Goal: Information Seeking & Learning: Learn about a topic

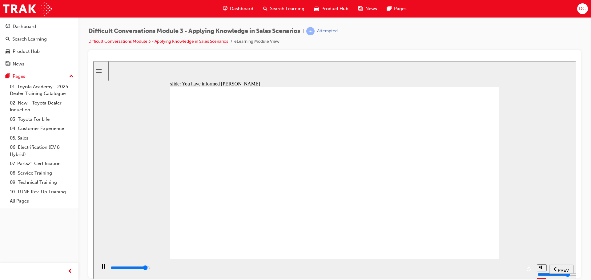
type input "7400"
checkbox input "true"
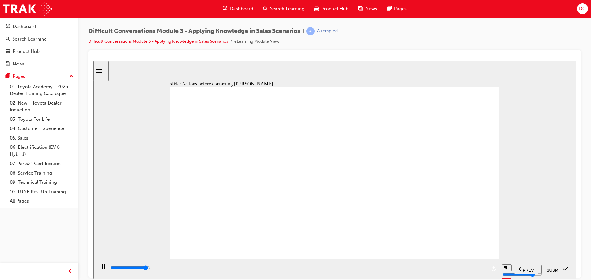
type input "10300"
checkbox input "true"
click at [551, 269] on span "SUBMIT" at bounding box center [553, 270] width 15 height 5
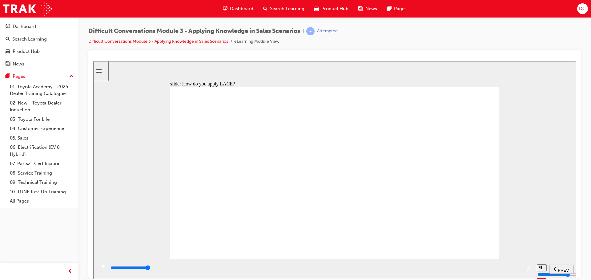
type input "7200"
checkbox input "true"
type input "10500"
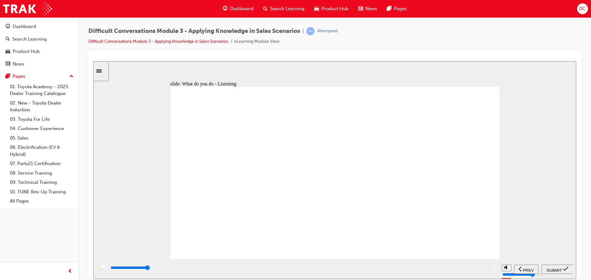
checkbox input "true"
click at [552, 270] on span "SUBMIT" at bounding box center [553, 270] width 15 height 5
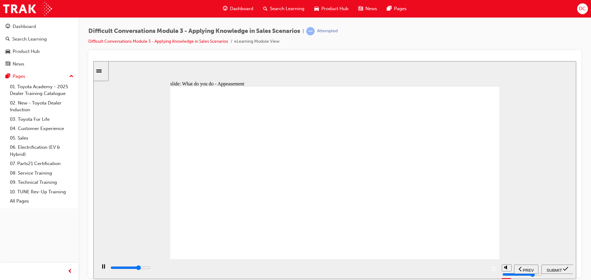
type input "7100"
checkbox input "true"
type input "9200"
checkbox input "true"
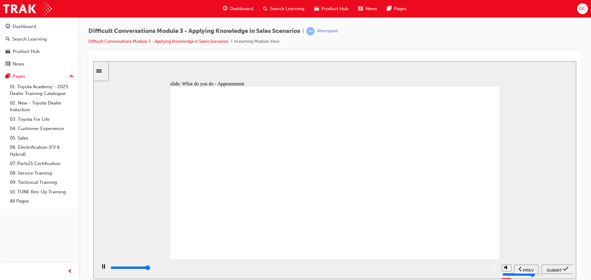
type input "9700"
checkbox input "true"
click at [552, 269] on span "SUBMIT" at bounding box center [553, 270] width 15 height 5
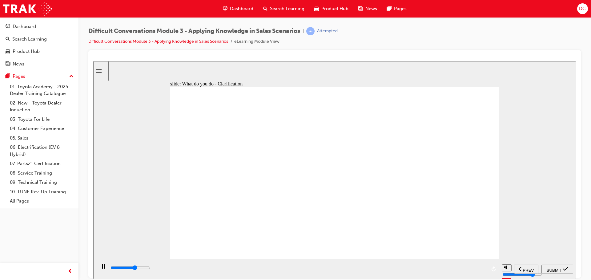
type input "6300"
checkbox input "true"
type input "7700"
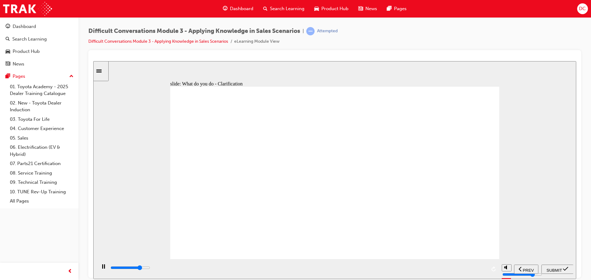
checkbox input "true"
type input "9300"
checkbox input "true"
click at [551, 268] on span "SUBMIT" at bounding box center [553, 270] width 15 height 5
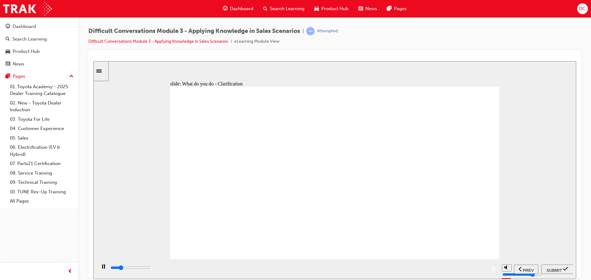
type input "9100"
checkbox input "true"
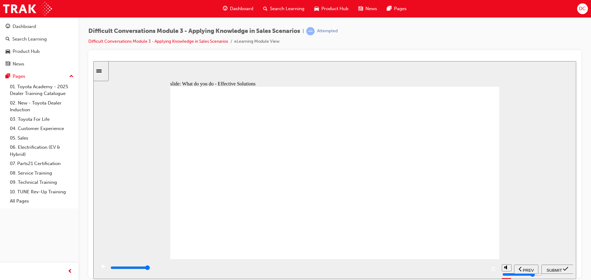
checkbox input "true"
click at [546, 268] on span "SUBMIT" at bounding box center [553, 270] width 15 height 5
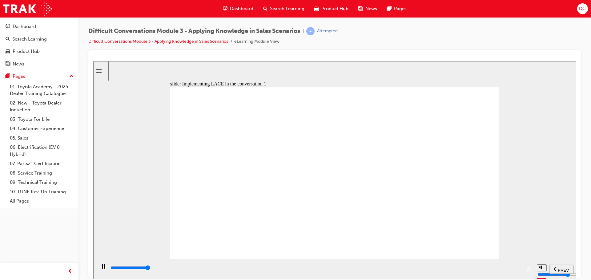
type input "9100"
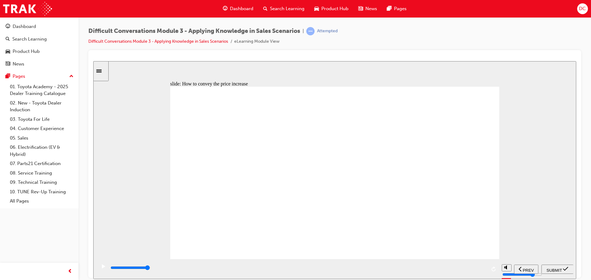
checkbox input "true"
click at [553, 270] on span "SUBMIT" at bounding box center [553, 270] width 15 height 5
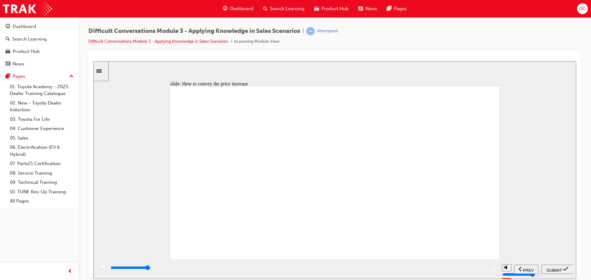
type input "13000"
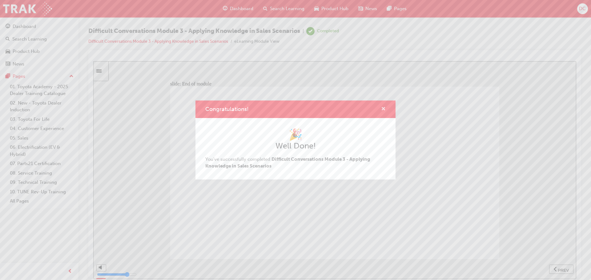
click at [384, 108] on span "cross-icon" at bounding box center [383, 110] width 5 height 6
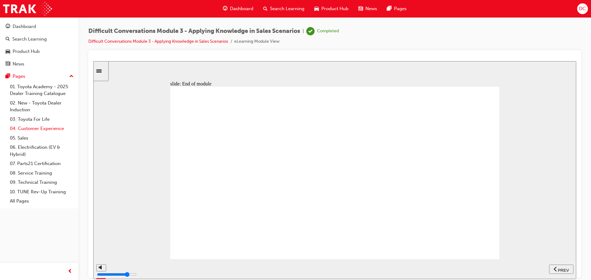
click at [31, 127] on link "04. Customer Experience" at bounding box center [41, 129] width 69 height 10
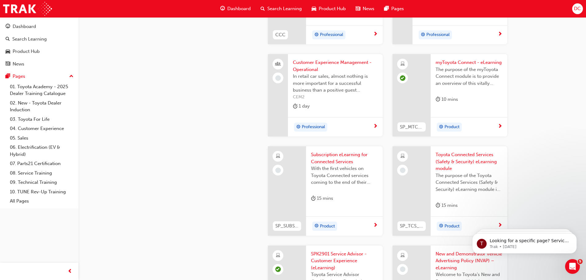
scroll to position [892, 0]
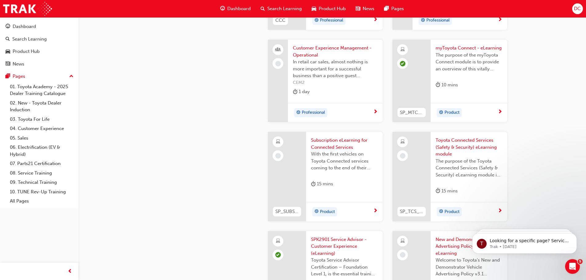
click at [324, 149] on span "Subscription eLearning for Connected Services" at bounding box center [344, 144] width 67 height 14
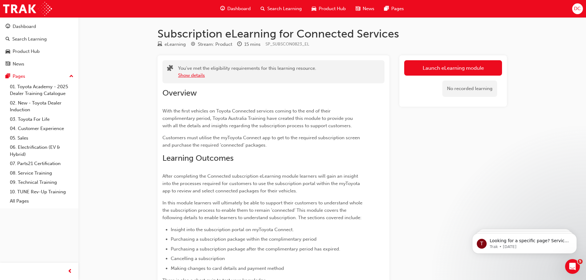
click at [197, 76] on button "Show details" at bounding box center [191, 75] width 27 height 7
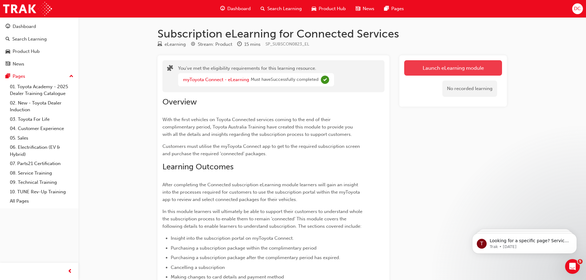
click at [421, 71] on link "Launch eLearning module" at bounding box center [453, 67] width 98 height 15
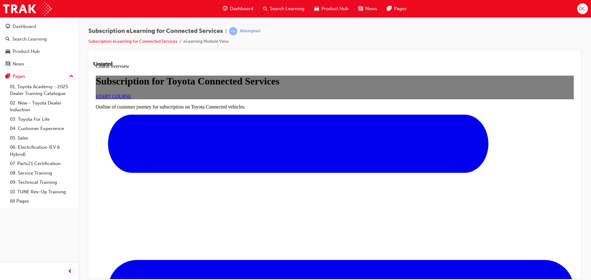
scroll to position [123, 0]
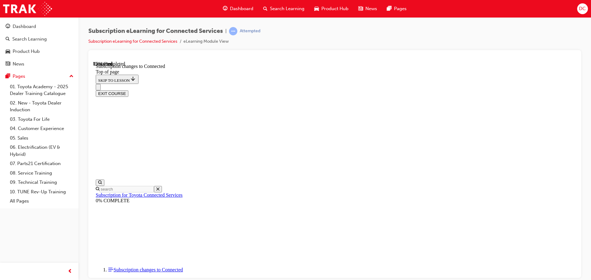
scroll to position [336, 0]
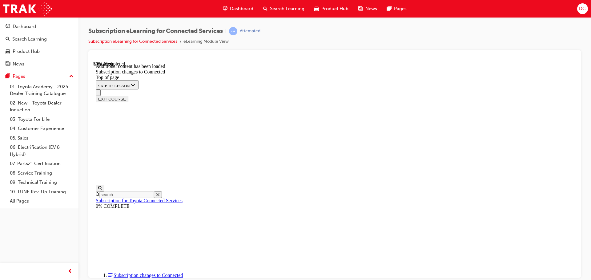
scroll to position [489, 0]
